Goal: Task Accomplishment & Management: Use online tool/utility

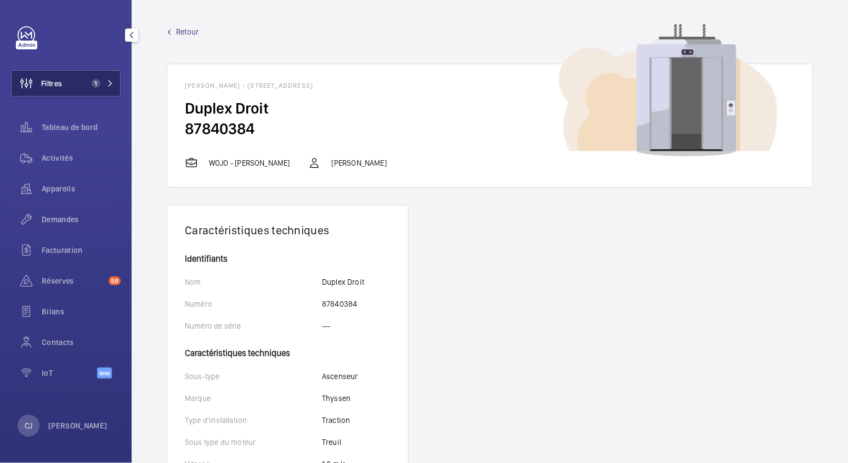
click at [48, 78] on span "Filtres" at bounding box center [51, 83] width 21 height 11
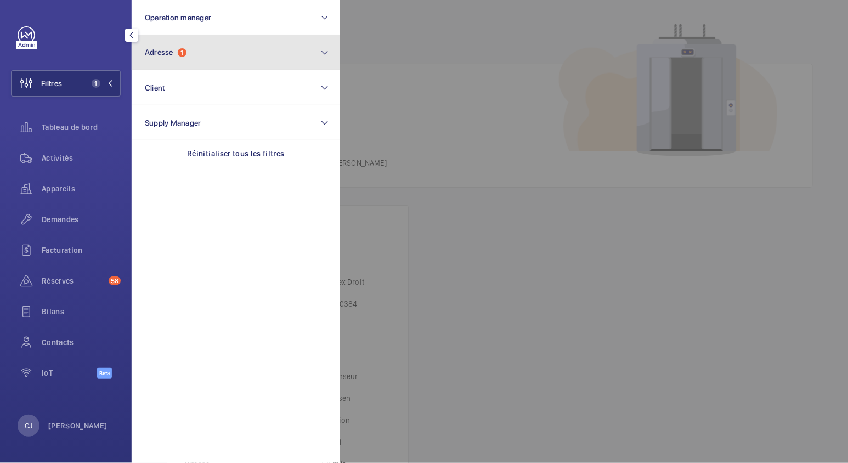
click at [213, 55] on button "Adresse 1" at bounding box center [236, 52] width 209 height 35
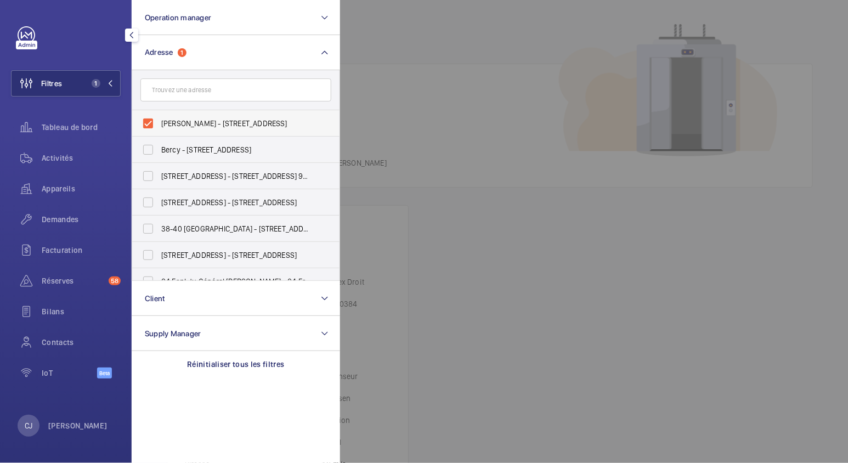
click at [147, 120] on label "[PERSON_NAME] - [STREET_ADDRESS]" at bounding box center [227, 123] width 191 height 26
click at [147, 120] on input "[PERSON_NAME] - [STREET_ADDRESS]" at bounding box center [148, 123] width 22 height 22
checkbox input "false"
click at [167, 92] on input "text" at bounding box center [235, 89] width 191 height 23
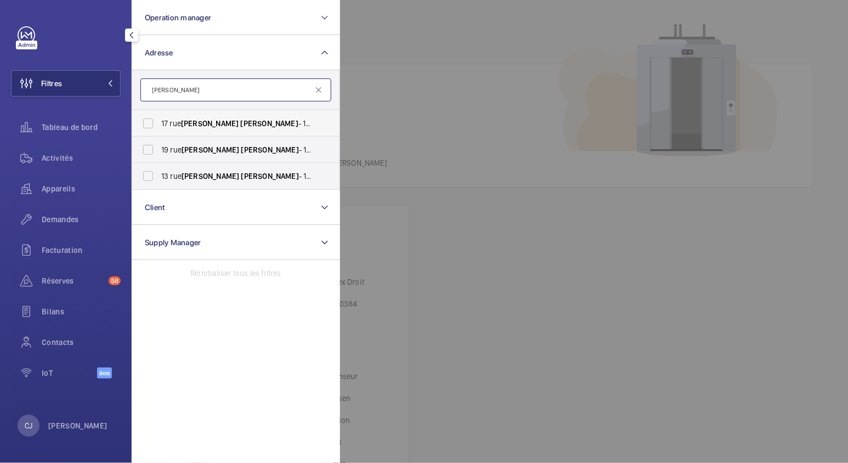
type input "[PERSON_NAME]"
click at [145, 119] on label "[STREET_ADDRESS][GEOGRAPHIC_DATA][PERSON_NAME][STREET_ADDRESS][PERSON_NAME]" at bounding box center [227, 123] width 191 height 26
click at [145, 119] on input "[STREET_ADDRESS][GEOGRAPHIC_DATA][PERSON_NAME][STREET_ADDRESS][PERSON_NAME]" at bounding box center [148, 123] width 22 height 22
checkbox input "true"
click at [150, 146] on label "[STREET_ADDRESS][GEOGRAPHIC_DATA][PERSON_NAME][STREET_ADDRESS][PERSON_NAME]" at bounding box center [227, 150] width 191 height 26
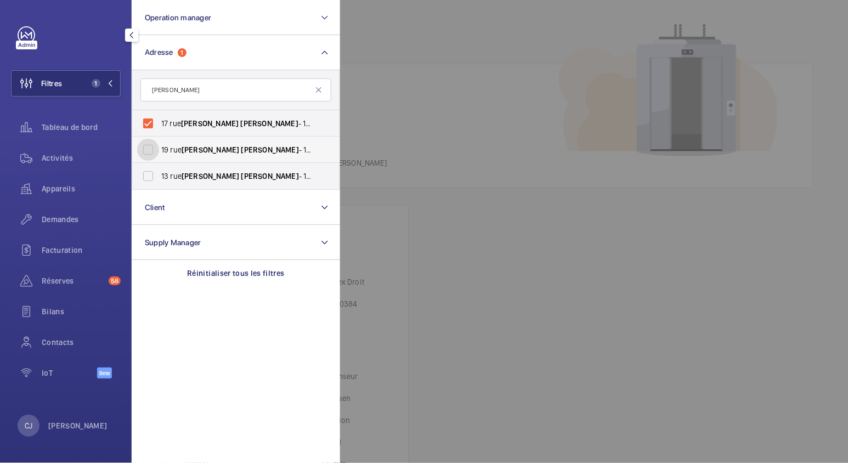
click at [150, 146] on input "[STREET_ADDRESS][GEOGRAPHIC_DATA][PERSON_NAME][STREET_ADDRESS][PERSON_NAME]" at bounding box center [148, 150] width 22 height 22
checkbox input "true"
click at [46, 164] on div "Activités" at bounding box center [66, 158] width 110 height 26
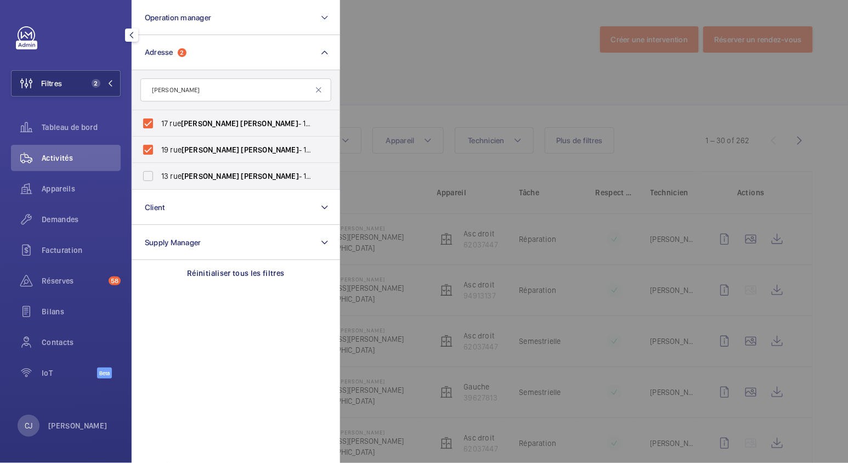
click at [561, 79] on div at bounding box center [764, 231] width 848 height 463
